Goal: Information Seeking & Learning: Learn about a topic

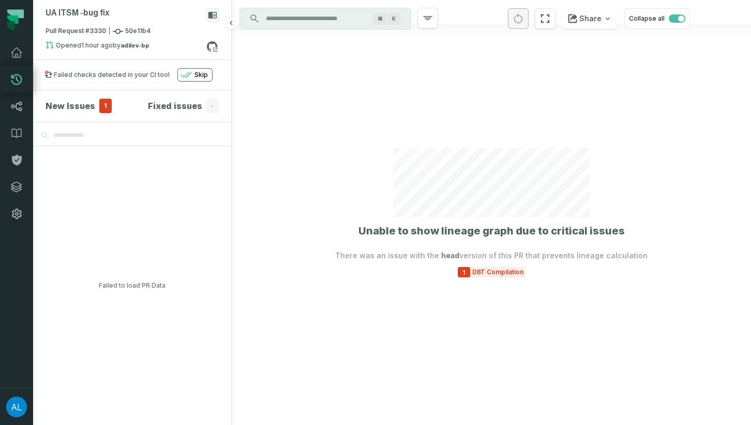
click at [75, 105] on h4 "New Issues" at bounding box center [70, 106] width 50 height 12
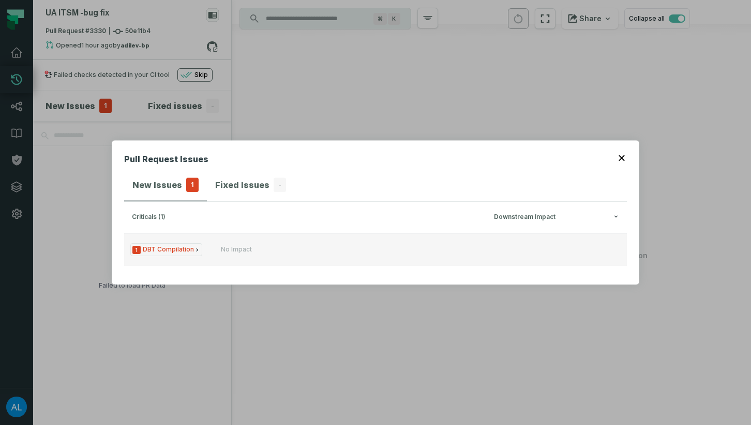
click at [173, 250] on span "1 DBT Compilation" at bounding box center [166, 249] width 72 height 13
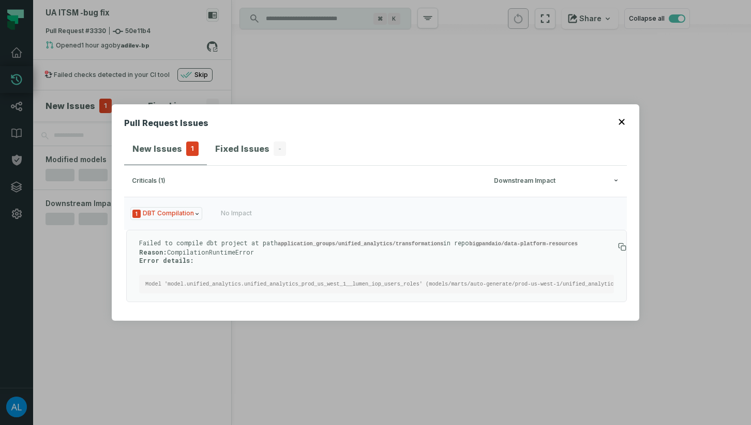
click at [624, 124] on button "button" at bounding box center [622, 121] width 8 height 8
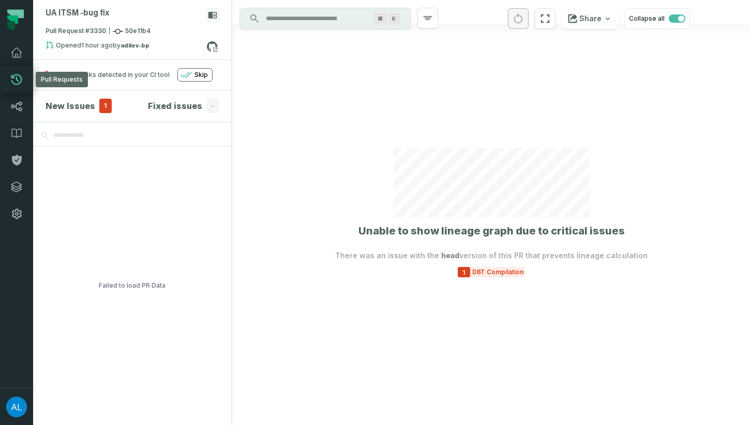
click at [17, 77] on icon at bounding box center [16, 79] width 12 height 12
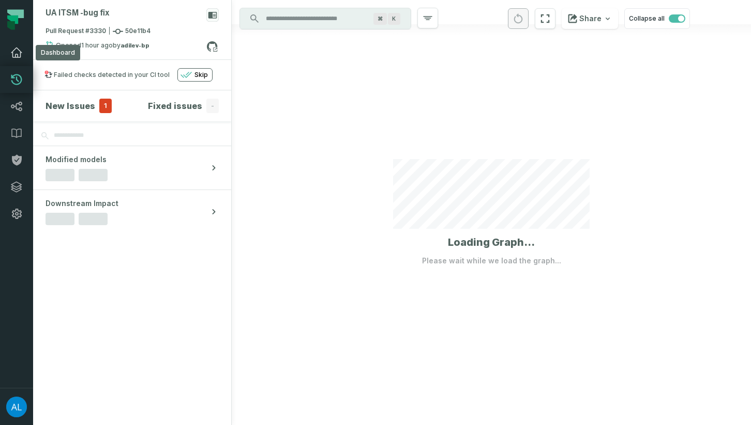
click at [12, 50] on icon at bounding box center [16, 53] width 12 height 12
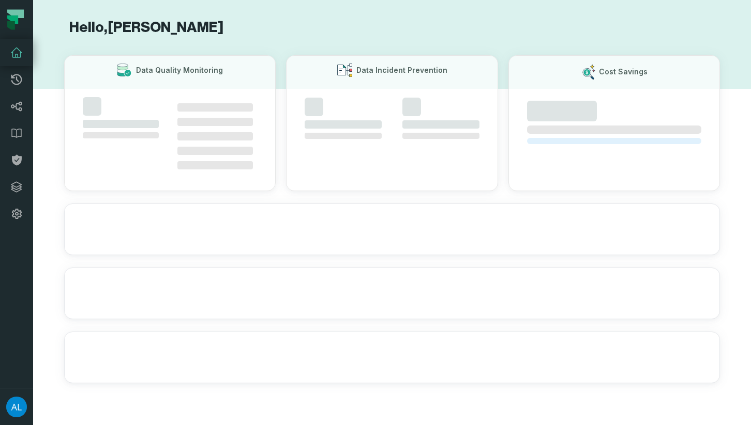
click at [10, 25] on icon at bounding box center [11, 25] width 8 height 9
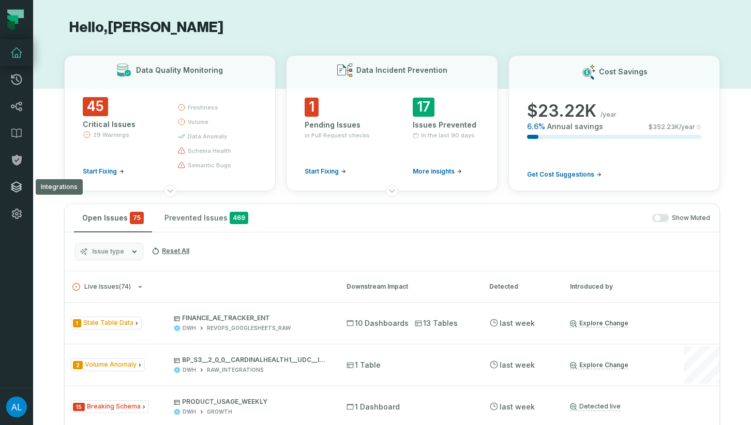
click at [16, 189] on icon at bounding box center [16, 187] width 10 height 10
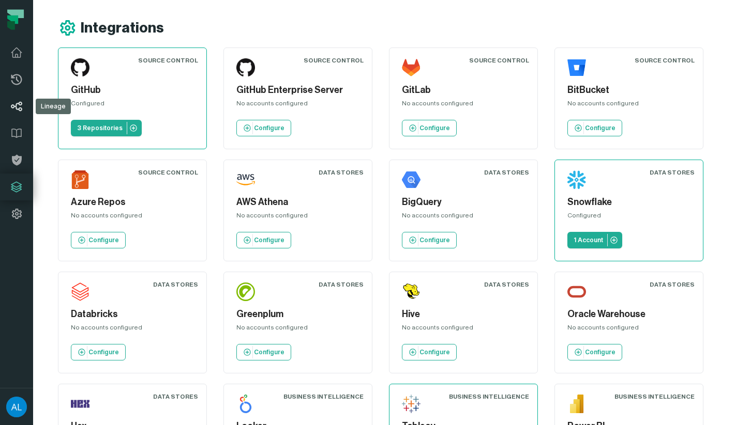
click at [19, 104] on icon at bounding box center [16, 107] width 11 height 10
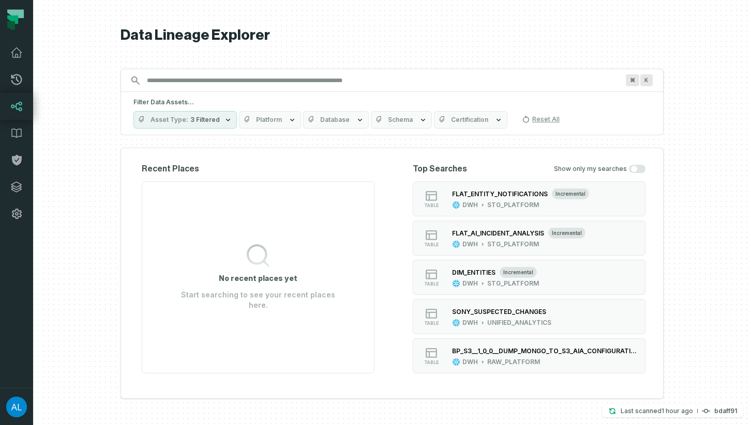
click at [211, 78] on input "Discovery Provider cmdk menu" at bounding box center [383, 80] width 484 height 17
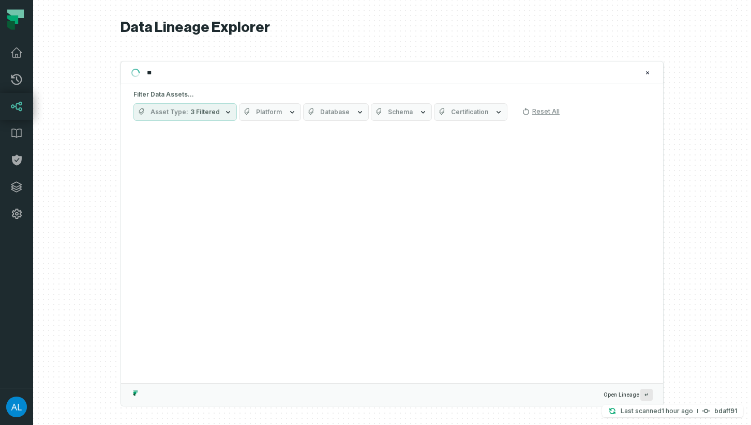
type input "*"
type input "**********"
click at [12, 69] on link "Pull Requests" at bounding box center [16, 79] width 33 height 27
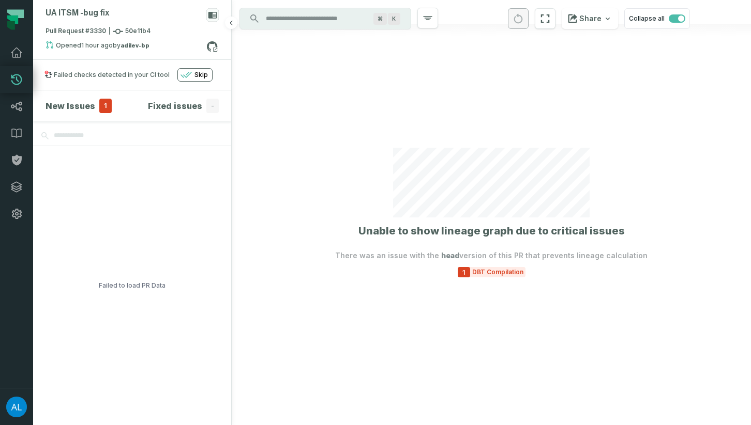
click at [195, 70] on button "Skip" at bounding box center [194, 74] width 35 height 13
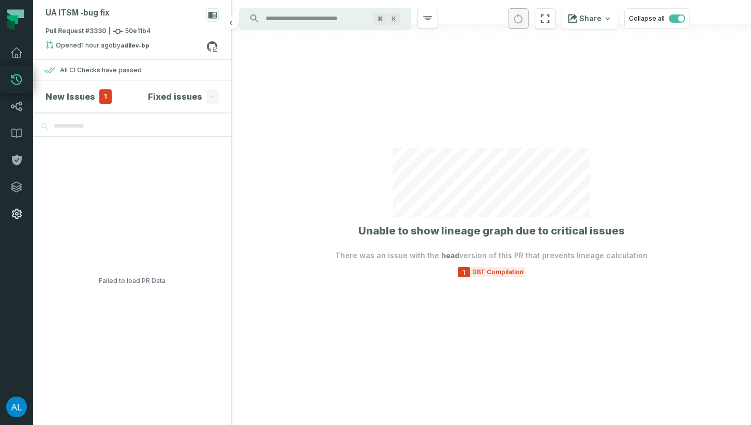
click at [18, 205] on link "Settings" at bounding box center [16, 214] width 33 height 27
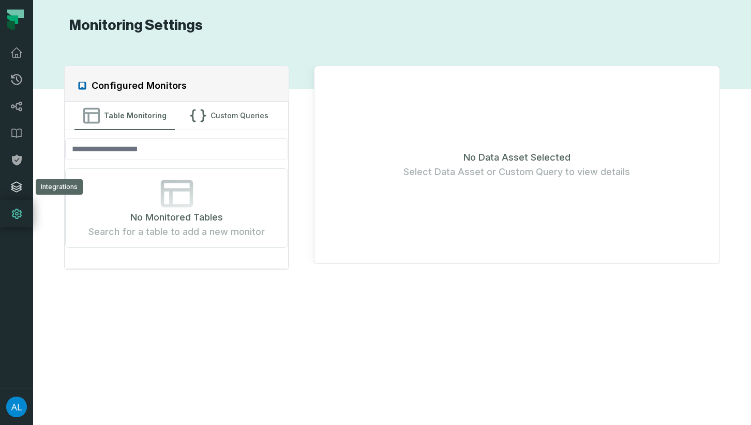
click at [21, 179] on link "Integrations" at bounding box center [16, 187] width 33 height 27
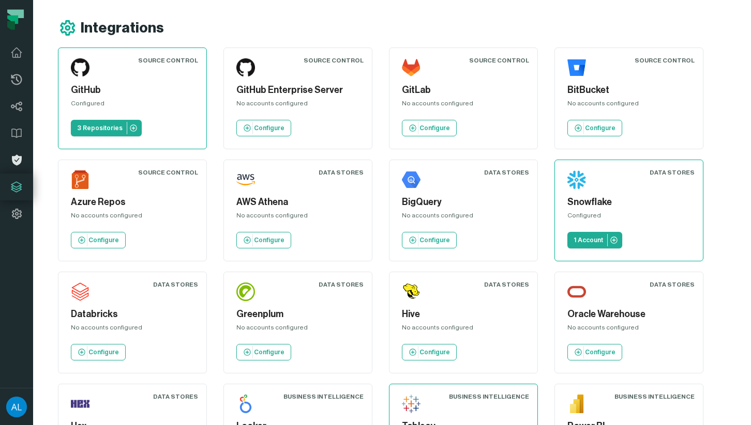
click at [21, 161] on icon at bounding box center [16, 160] width 12 height 12
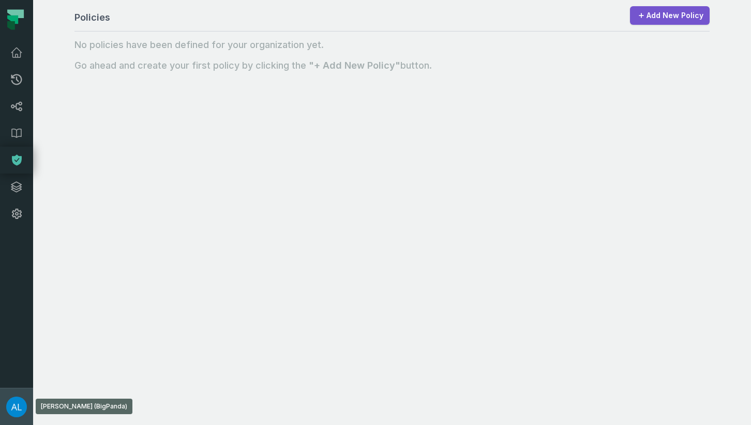
click at [14, 404] on img "button" at bounding box center [16, 407] width 21 height 21
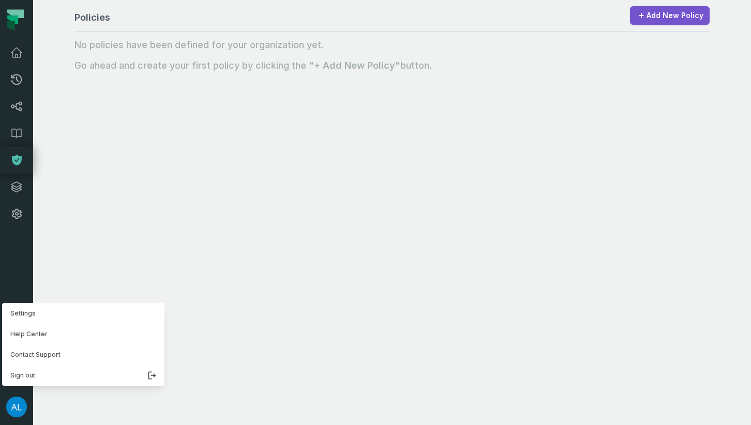
click at [17, 58] on nav "Pull Requests Dashboard Lineage Data Catalog Policies Integrations Settings Adi…" at bounding box center [16, 212] width 33 height 425
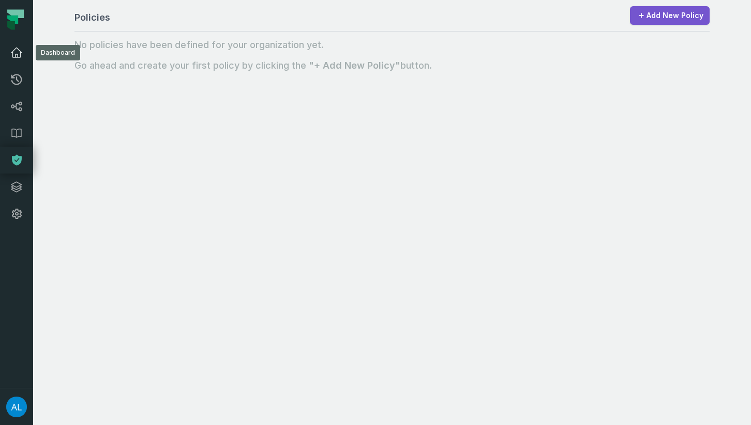
click at [17, 56] on icon at bounding box center [16, 53] width 12 height 12
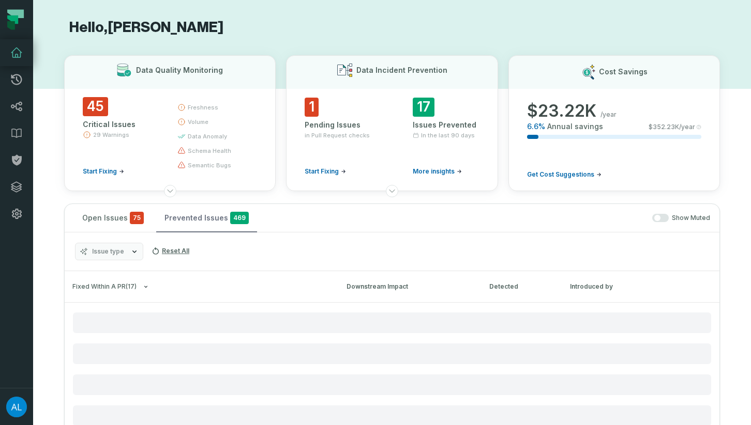
click at [180, 221] on button "Prevented Issues 469" at bounding box center [206, 218] width 101 height 28
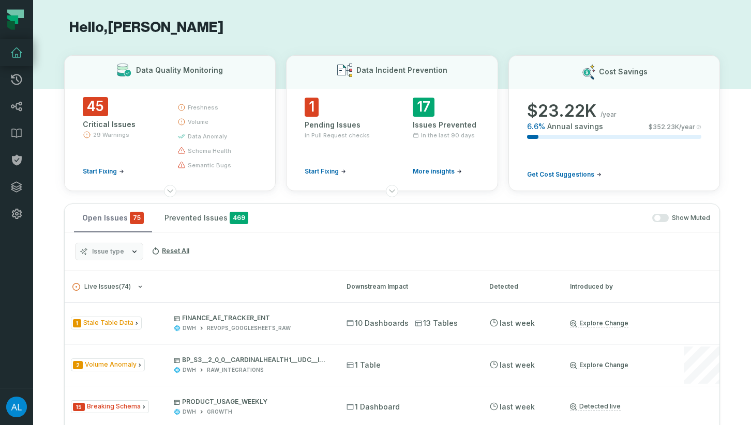
click at [116, 222] on button "Open Issues 75" at bounding box center [113, 218] width 78 height 28
click at [197, 219] on button "Prevented Issues 469" at bounding box center [206, 218] width 100 height 28
click at [108, 222] on button "Open Issues 75" at bounding box center [113, 218] width 78 height 28
click at [16, 215] on icon at bounding box center [17, 214] width 10 height 10
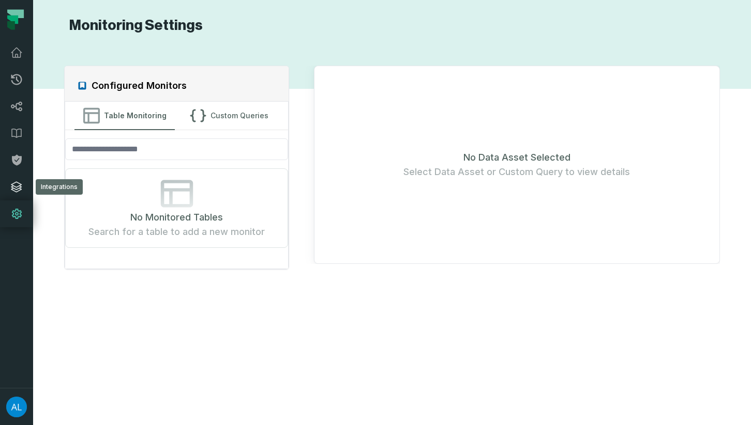
click at [19, 186] on icon at bounding box center [16, 187] width 10 height 10
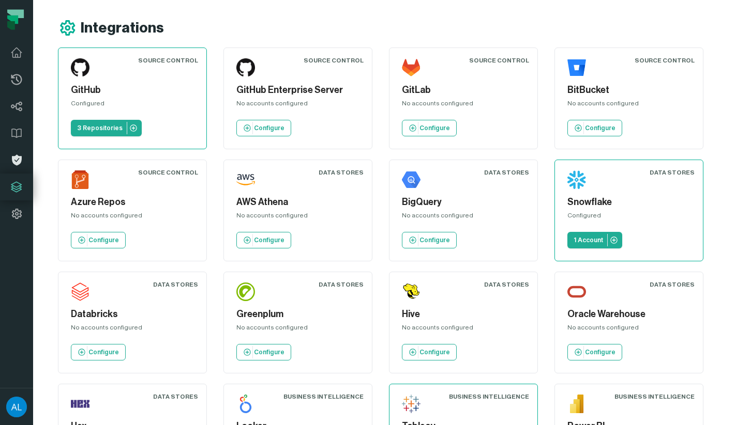
click at [18, 166] on link "Policies" at bounding box center [16, 160] width 33 height 27
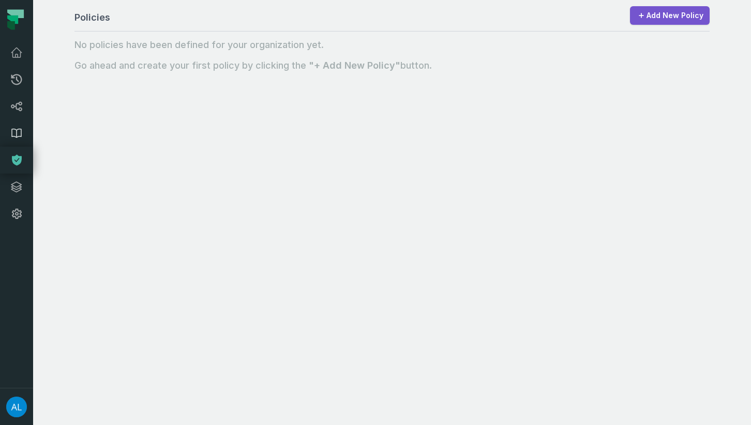
click at [17, 128] on icon at bounding box center [16, 133] width 12 height 12
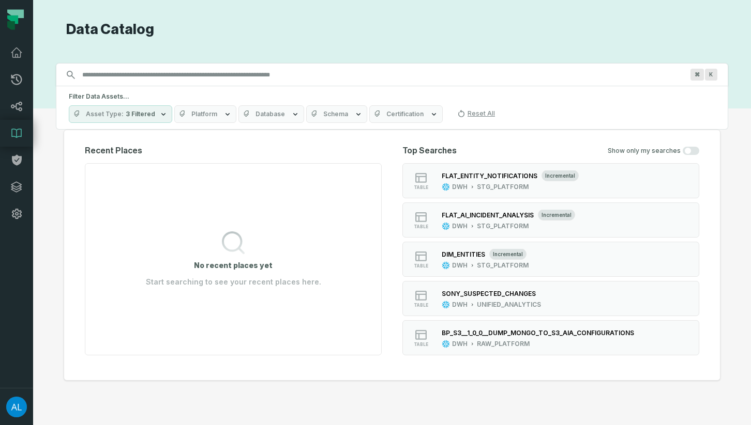
click at [10, 14] on icon at bounding box center [15, 19] width 31 height 31
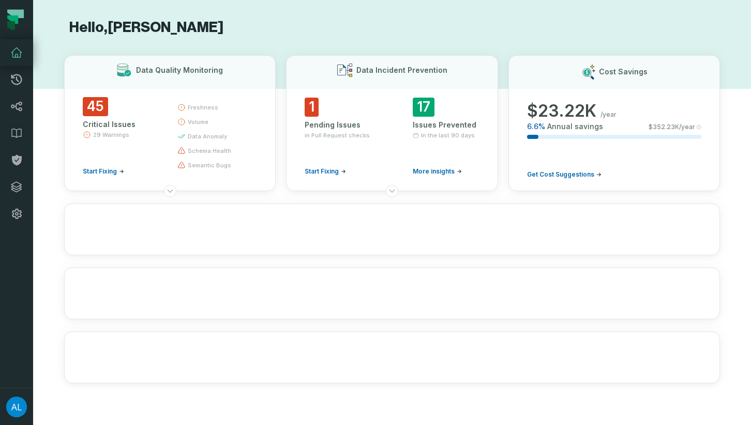
click at [17, 45] on link "Dashboard" at bounding box center [16, 52] width 33 height 27
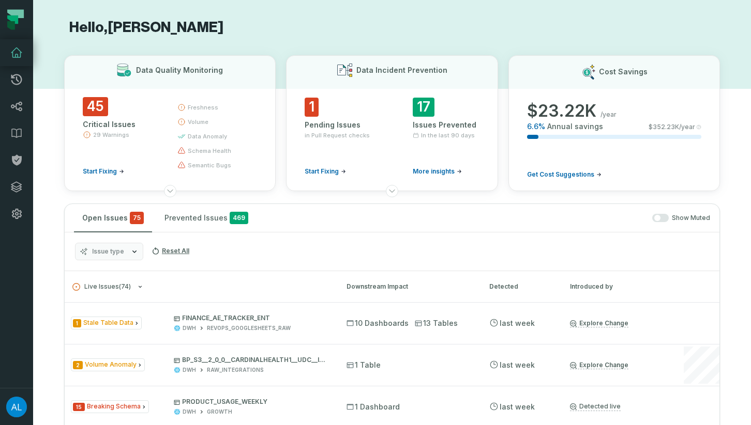
click at [16, 15] on icon at bounding box center [15, 13] width 17 height 9
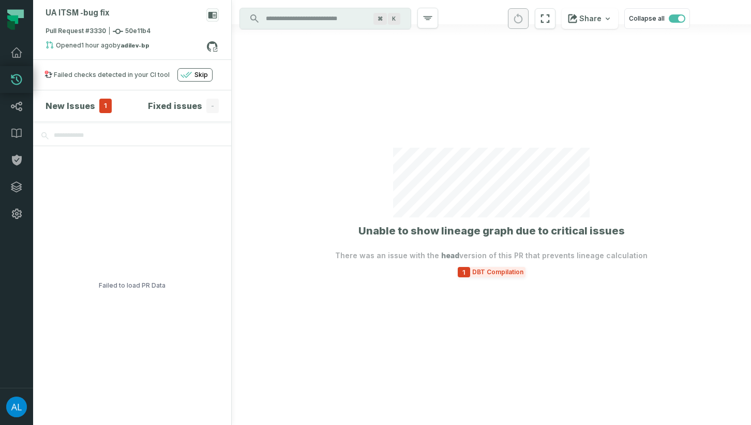
click at [481, 272] on span "DBT Compilation" at bounding box center [497, 272] width 55 height 8
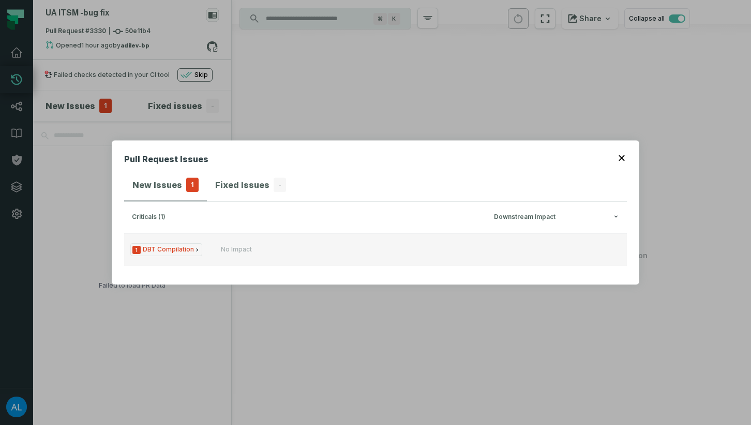
click at [162, 249] on span "1 DBT Compilation" at bounding box center [166, 249] width 72 height 13
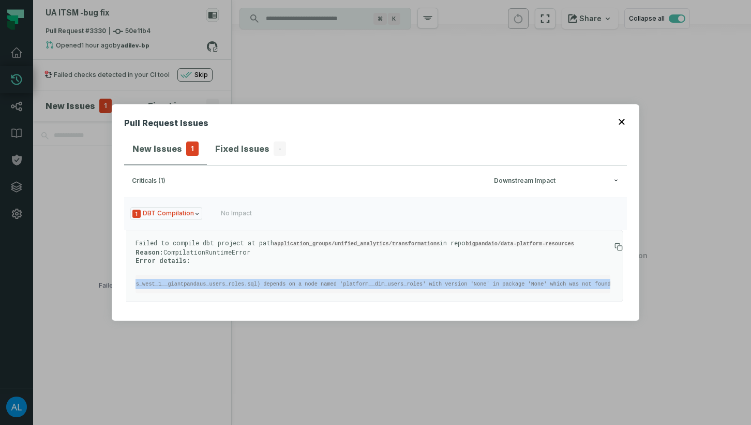
scroll to position [0, 757]
drag, startPoint x: 598, startPoint y: 283, endPoint x: 633, endPoint y: 283, distance: 35.7
click at [633, 283] on div "Pull Request Issues New Issues 1 Fixed Issues - criticals (1) Downstream Impact…" at bounding box center [375, 212] width 527 height 217
